Goal: Information Seeking & Learning: Check status

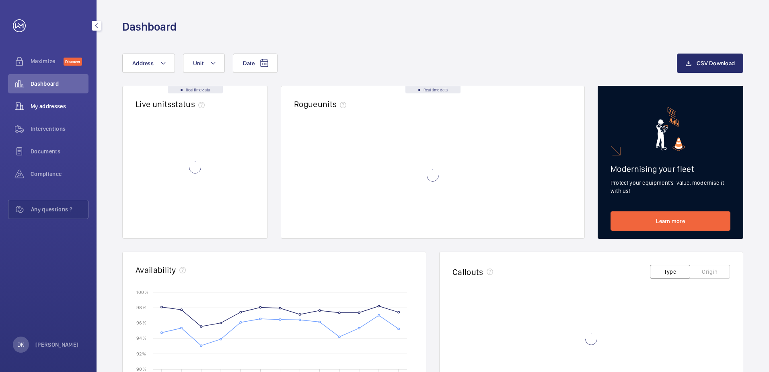
click at [53, 104] on span "My addresses" at bounding box center [60, 106] width 58 height 8
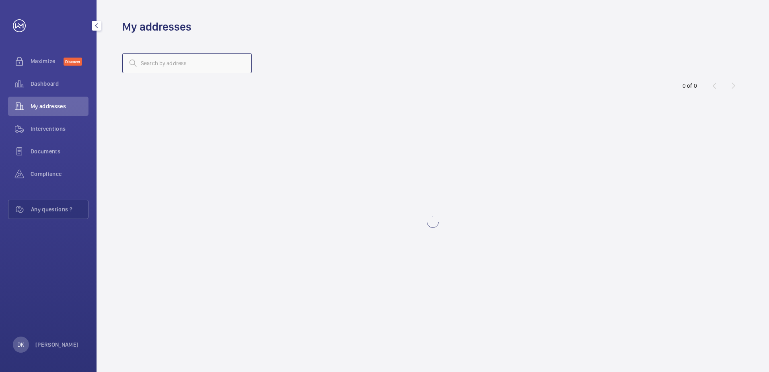
click at [170, 65] on input "text" at bounding box center [187, 63] width 130 height 20
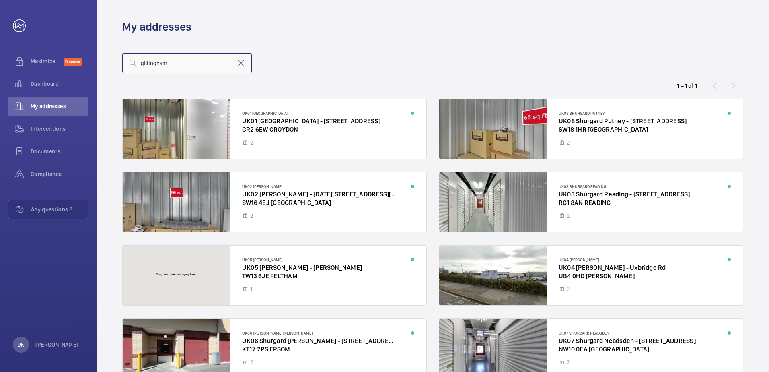
click at [195, 64] on input "gillingham" at bounding box center [187, 63] width 130 height 20
click at [195, 65] on input "gillingham" at bounding box center [187, 63] width 130 height 20
type input "g"
type input "gillingham"
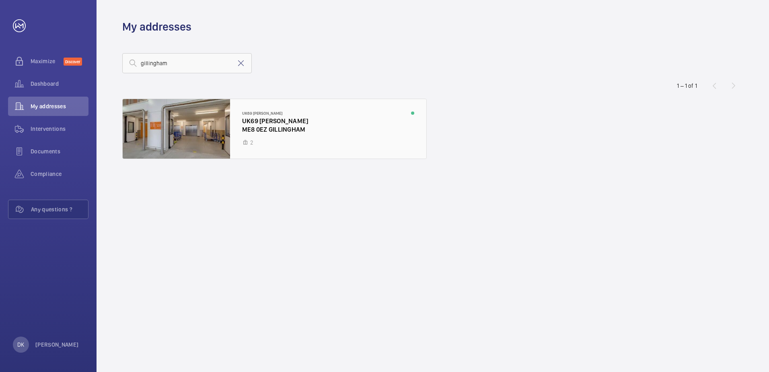
click at [228, 142] on div at bounding box center [275, 129] width 304 height 60
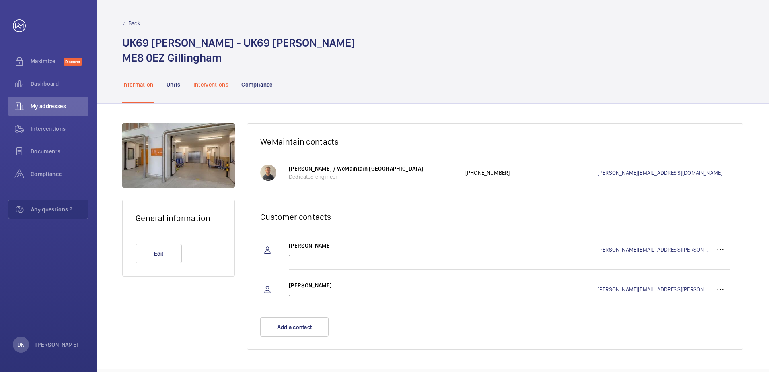
click at [208, 83] on p "Interventions" at bounding box center [211, 84] width 35 height 8
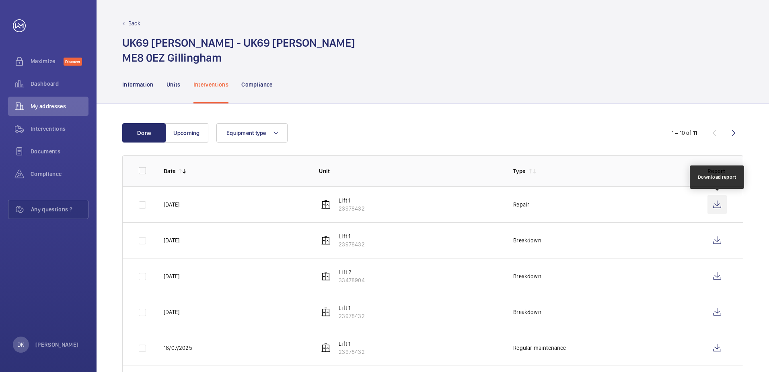
click at [716, 204] on wm-front-icon-button at bounding box center [717, 204] width 19 height 19
click at [715, 204] on wm-front-icon-button at bounding box center [717, 204] width 19 height 19
click at [199, 130] on button "Upcoming" at bounding box center [186, 132] width 43 height 19
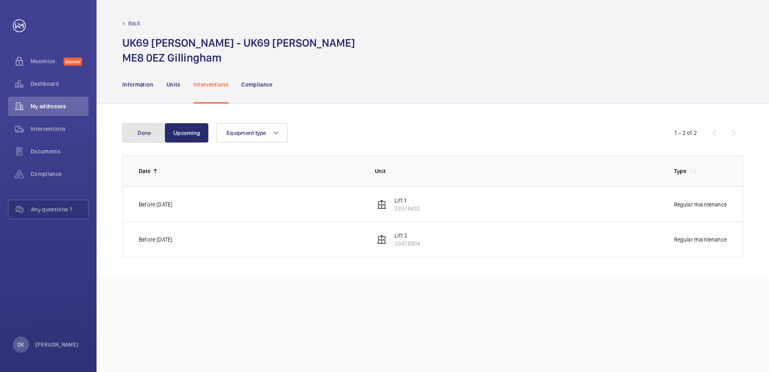
click at [156, 128] on button "Done" at bounding box center [143, 132] width 43 height 19
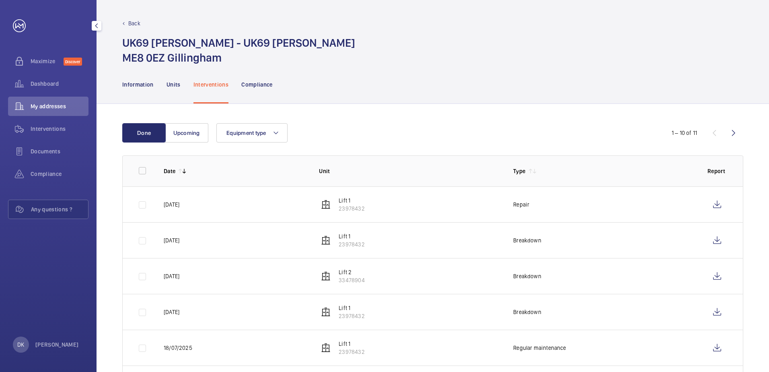
click at [34, 107] on span "My addresses" at bounding box center [60, 106] width 58 height 8
click at [132, 24] on p "Back" at bounding box center [134, 23] width 12 height 8
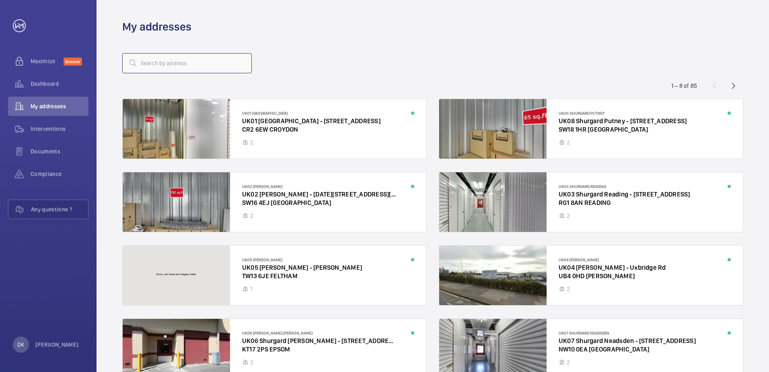
click at [196, 66] on input "text" at bounding box center [187, 63] width 130 height 20
type input "herne"
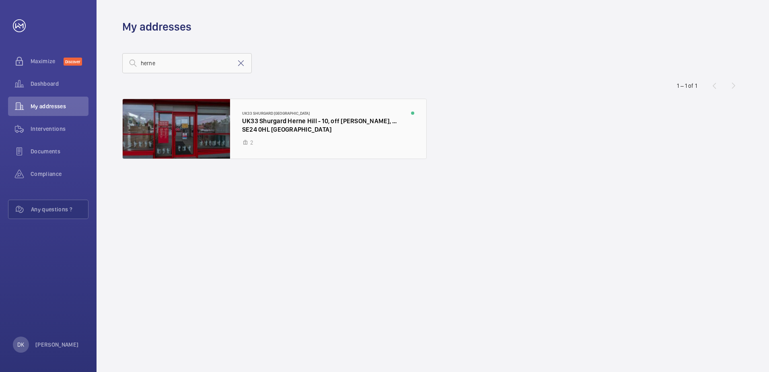
click at [342, 115] on div at bounding box center [275, 129] width 304 height 60
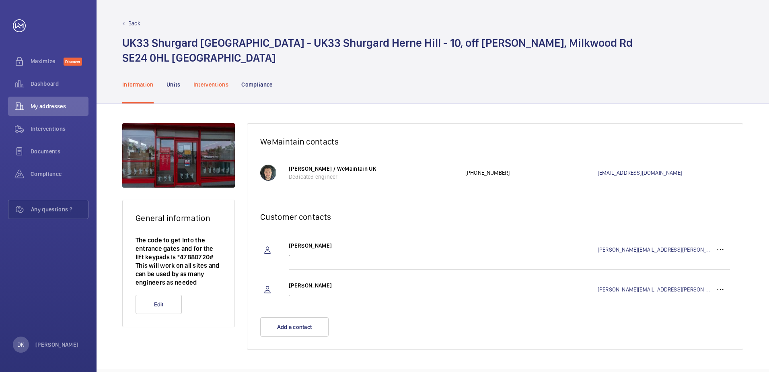
click at [210, 78] on div "Interventions" at bounding box center [211, 84] width 35 height 38
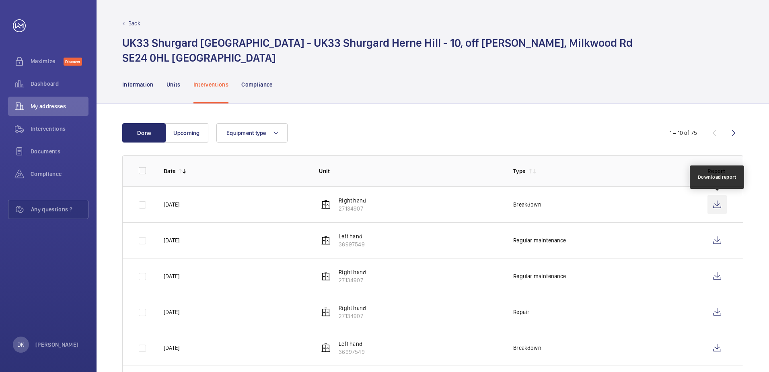
click at [722, 205] on wm-front-icon-button at bounding box center [717, 204] width 19 height 19
